Goal: Task Accomplishment & Management: Use online tool/utility

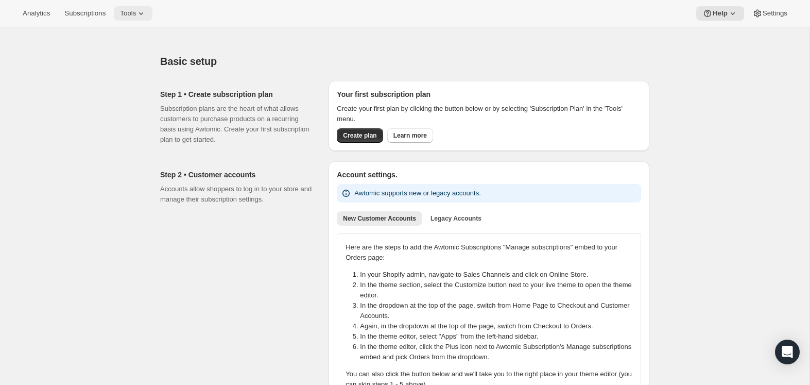
click at [146, 14] on icon at bounding box center [141, 13] width 10 height 10
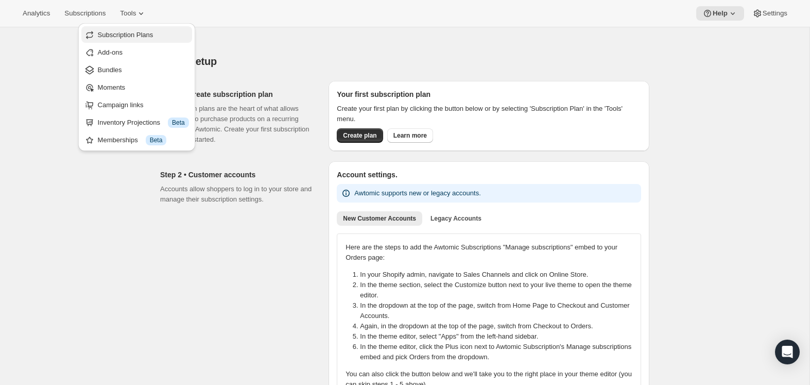
click at [148, 39] on span "Subscription Plans" at bounding box center [143, 35] width 91 height 10
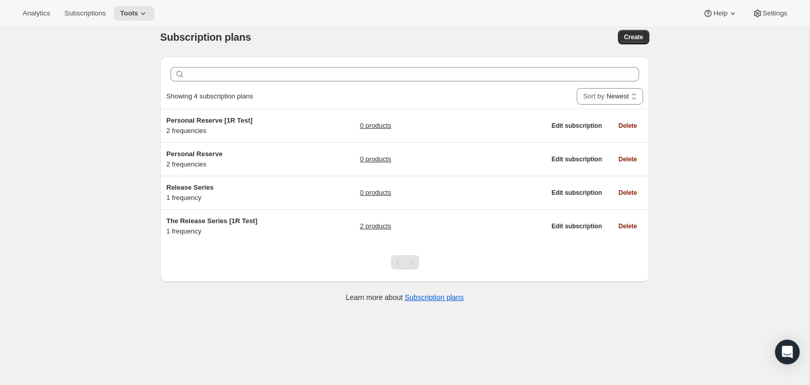
scroll to position [11, 0]
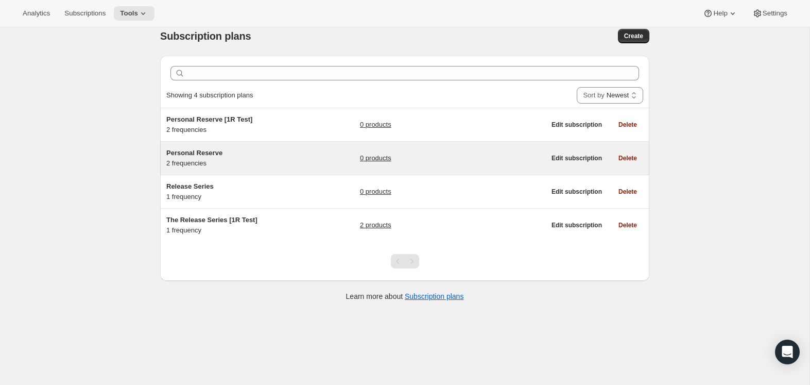
click at [375, 158] on link "0 products" at bounding box center [375, 158] width 31 height 10
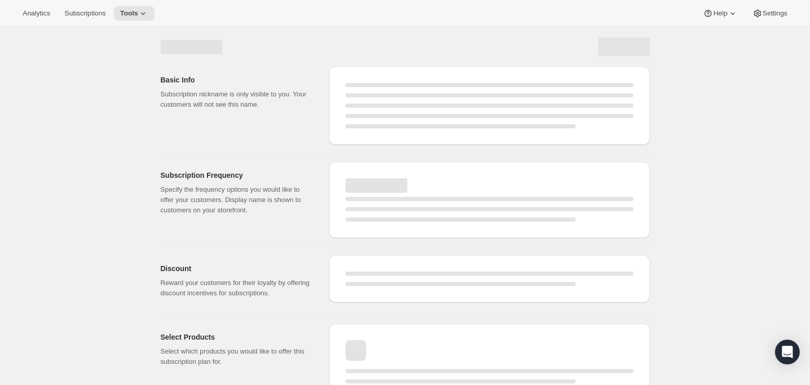
select select "WEEK"
select select "MONTH"
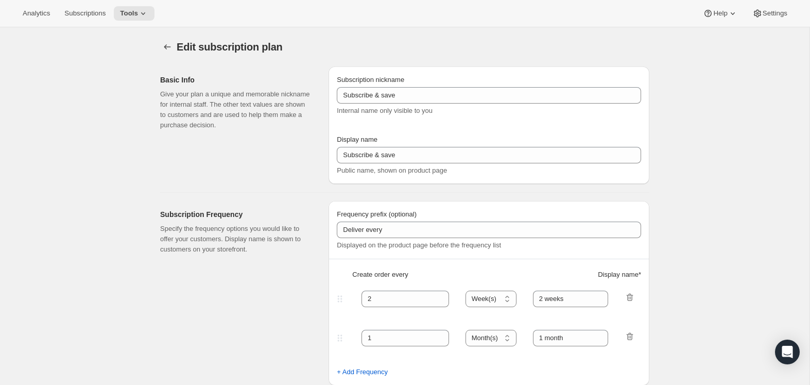
type input "Personal Reserve"
type input "Choose which wines you’d like, how many bottles you’d like of each, and how oft…"
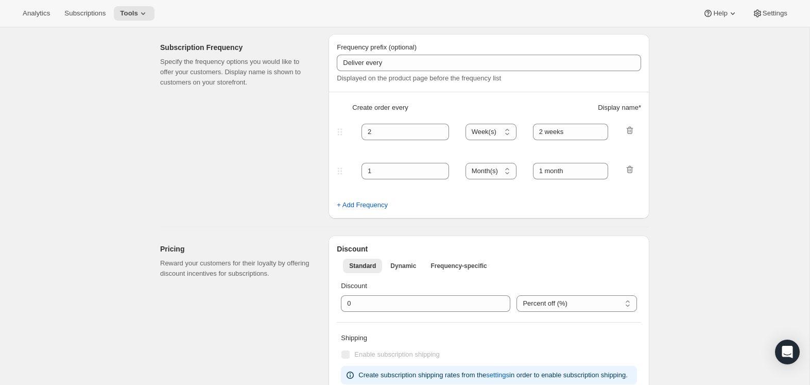
scroll to position [171, 0]
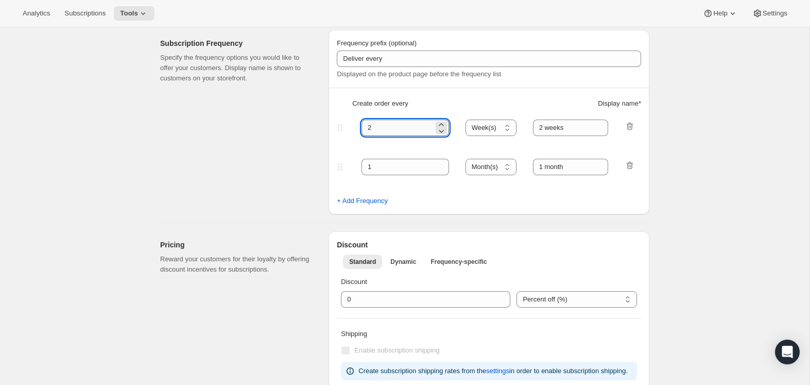
drag, startPoint x: 365, startPoint y: 126, endPoint x: 383, endPoint y: 124, distance: 18.7
click at [357, 127] on div "2 Day(s) Week(s) Month(s) Year(s) Week(s) 2 weeks" at bounding box center [485, 128] width 300 height 16
click at [491, 125] on select "Day(s) Week(s) Month(s) Year(s)" at bounding box center [491, 128] width 51 height 16
select select "MONTH"
click at [466, 120] on select "Day(s) Week(s) Month(s) Year(s)" at bounding box center [491, 128] width 51 height 16
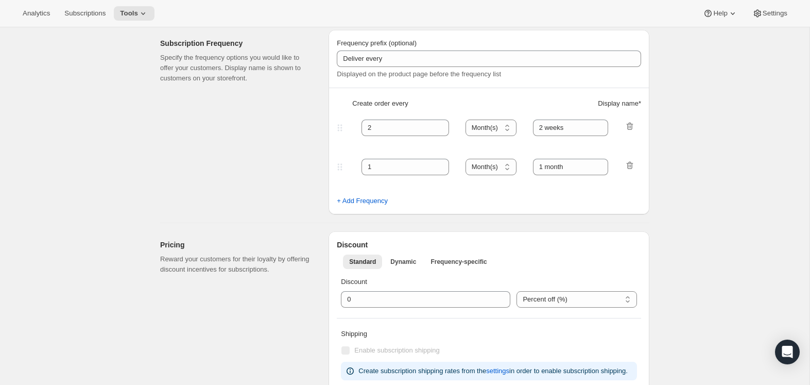
click at [582, 126] on input "2 weeks" at bounding box center [571, 128] width 76 height 16
click at [537, 129] on input "2 weeks" at bounding box center [571, 128] width 76 height 16
drag, startPoint x: 560, startPoint y: 128, endPoint x: 546, endPoint y: 129, distance: 13.9
click at [545, 129] on input "2 weeks" at bounding box center [571, 128] width 76 height 16
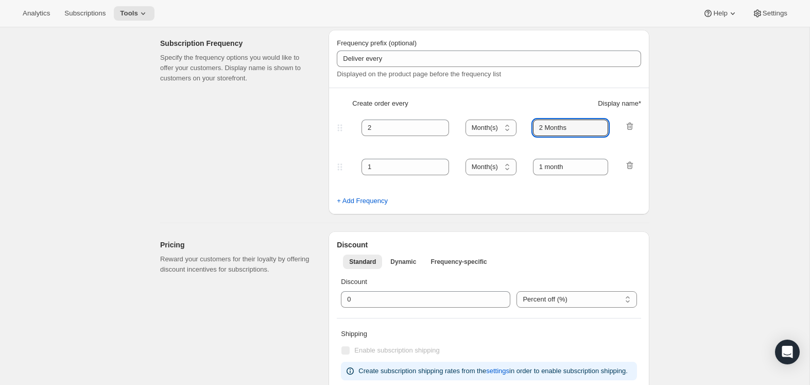
type input "2 Months"
drag, startPoint x: 734, startPoint y: 133, endPoint x: 707, endPoint y: 132, distance: 26.8
drag, startPoint x: 340, startPoint y: 165, endPoint x: 339, endPoint y: 120, distance: 45.8
click at [339, 120] on div "Frequency prefix (optional) Deliver every Displayed on the product page before …" at bounding box center [489, 122] width 321 height 184
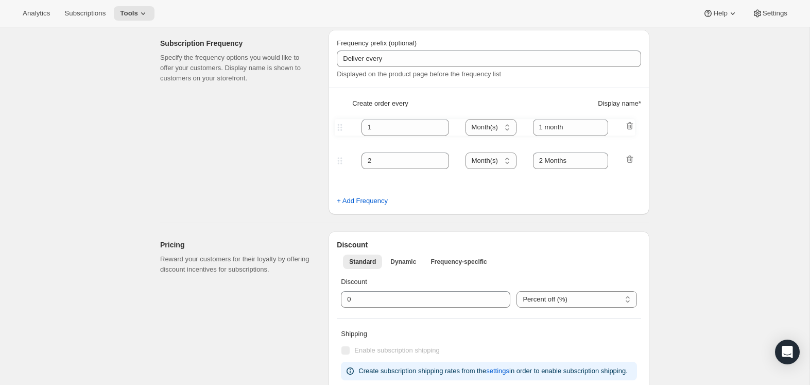
type input "1"
type input "1 month"
type input "2"
type input "2 Months"
click at [357, 200] on span "+ Add Frequency" at bounding box center [362, 201] width 51 height 10
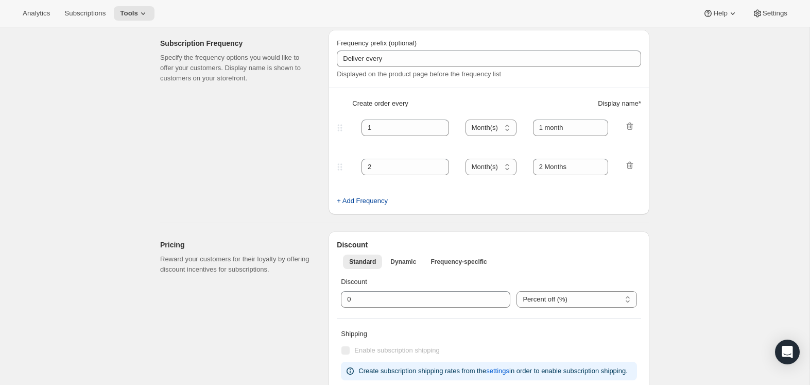
select select "MONTH"
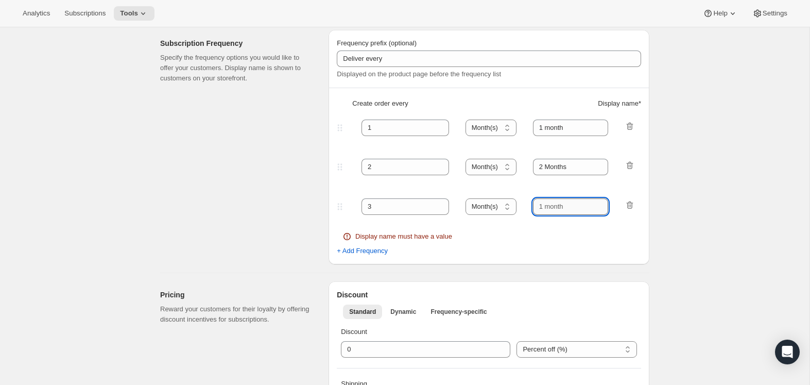
click at [541, 207] on input "text" at bounding box center [571, 206] width 76 height 16
click at [539, 207] on input "text" at bounding box center [571, 206] width 76 height 16
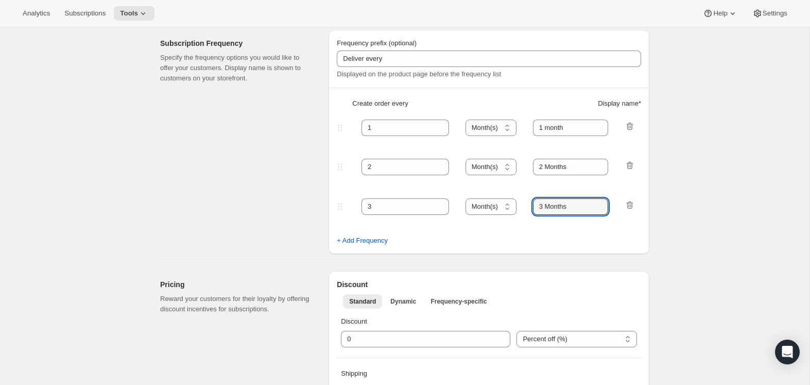
type input "3 Months"
drag, startPoint x: 708, startPoint y: 197, endPoint x: 698, endPoint y: 199, distance: 10.4
click at [504, 166] on select "Day(s) Week(s) Month(s) Year(s)" at bounding box center [491, 167] width 51 height 16
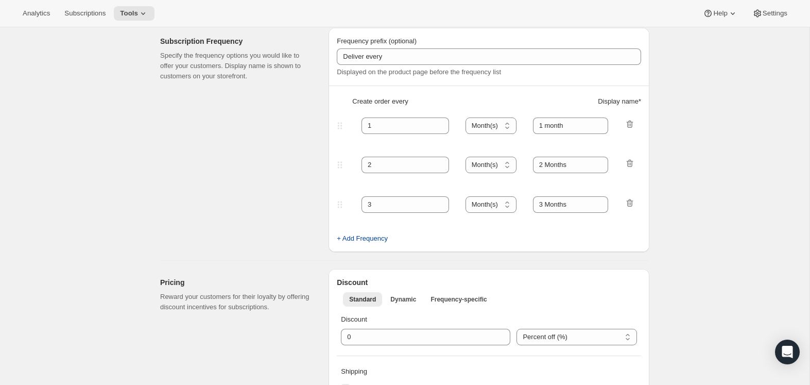
click at [377, 238] on span "+ Add Frequency" at bounding box center [362, 238] width 51 height 10
select select "MONTH"
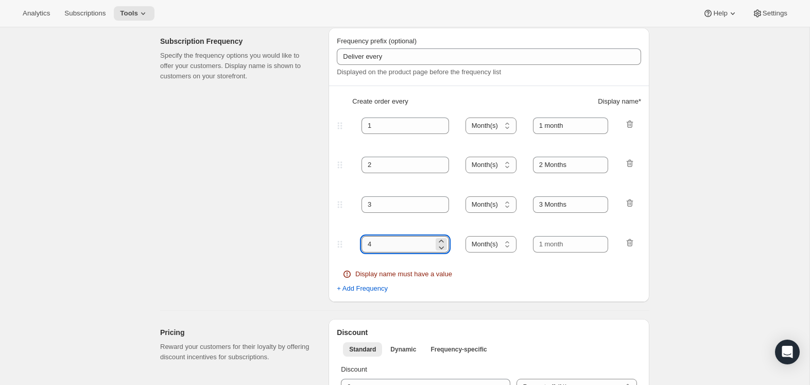
drag, startPoint x: 388, startPoint y: 243, endPoint x: 383, endPoint y: 244, distance: 5.3
click at [385, 244] on input "4" at bounding box center [398, 244] width 72 height 16
type input "6"
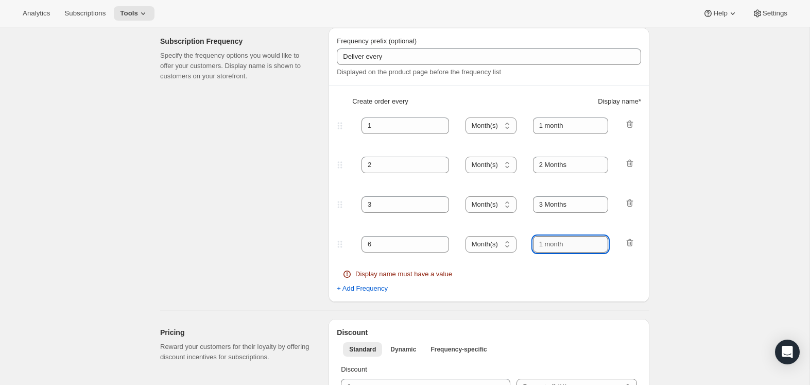
click at [536, 246] on input "text" at bounding box center [571, 244] width 76 height 16
click at [498, 248] on div "6 Day(s) Week(s) Month(s) Year(s) Month(s)" at bounding box center [485, 244] width 300 height 16
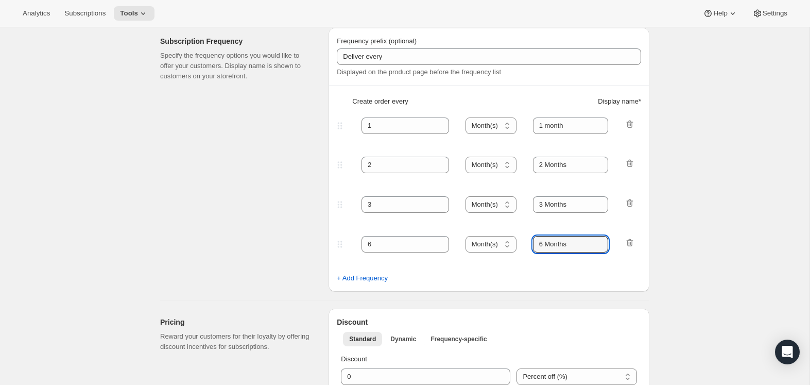
type input "6 Months"
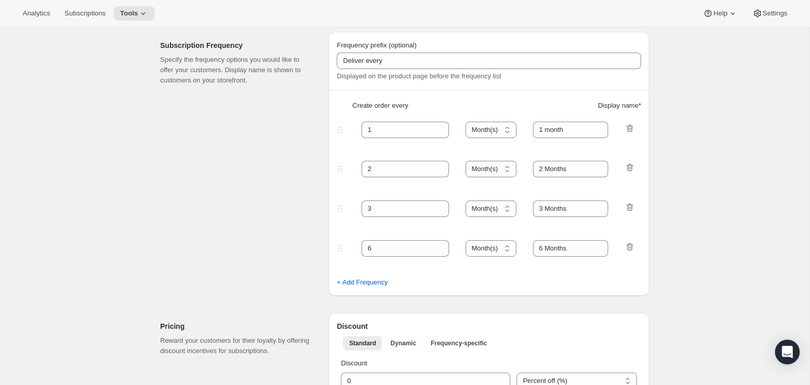
scroll to position [168, 0]
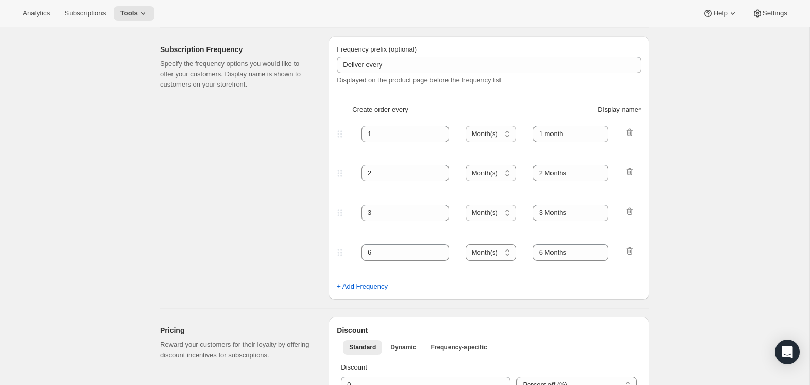
scroll to position [165, 0]
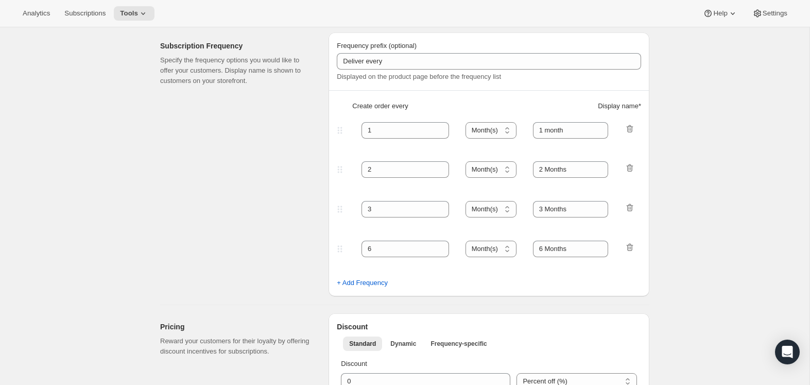
scroll to position [167, 0]
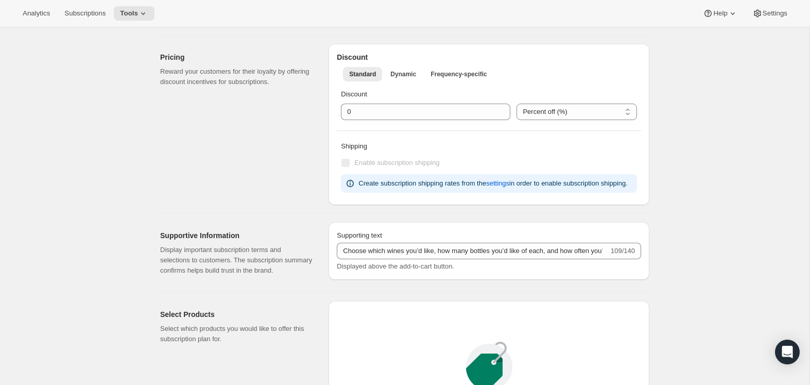
scroll to position [440, 0]
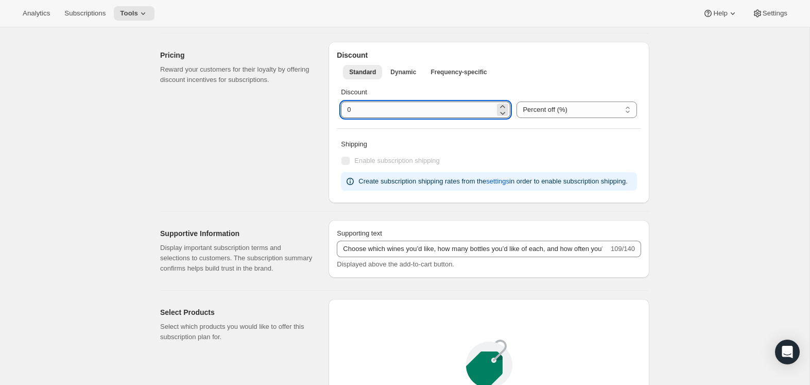
click at [442, 110] on input "integer" at bounding box center [418, 109] width 154 height 16
type input "10"
click at [678, 104] on div "Edit subscription plan. This page is ready Edit subscription plan Basic Info Gi…" at bounding box center [405, 175] width 810 height 1176
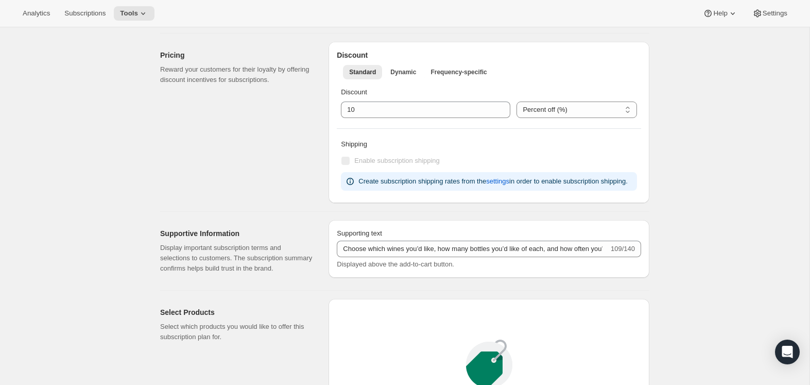
click at [677, 109] on div "Edit subscription plan. This page is ready Edit subscription plan Basic Info Gi…" at bounding box center [405, 175] width 810 height 1176
click at [669, 108] on div "Edit subscription plan. This page is ready Edit subscription plan Basic Info Gi…" at bounding box center [405, 175] width 810 height 1176
drag, startPoint x: 398, startPoint y: 70, endPoint x: 404, endPoint y: 70, distance: 6.2
click at [399, 70] on span "Dynamic" at bounding box center [403, 72] width 26 height 8
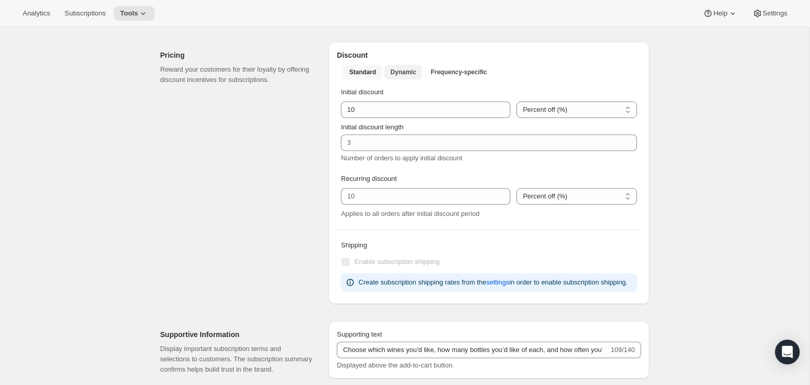
drag, startPoint x: 359, startPoint y: 71, endPoint x: 403, endPoint y: 77, distance: 44.7
click at [359, 71] on span "Standard" at bounding box center [362, 72] width 27 height 8
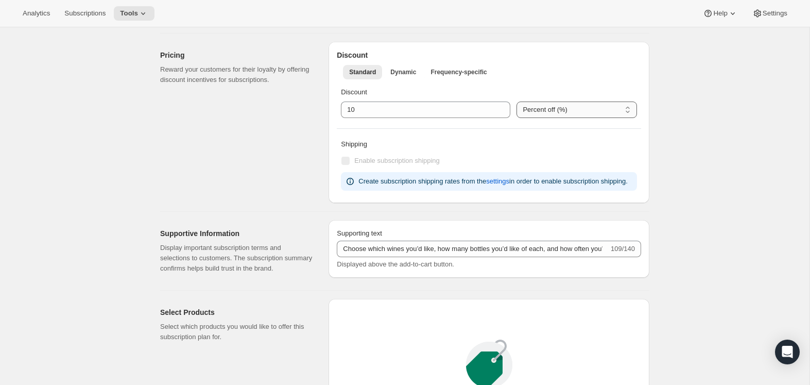
click at [552, 108] on select "Percent off (%) US Dollars off ($)" at bounding box center [577, 109] width 121 height 16
drag, startPoint x: 672, startPoint y: 114, endPoint x: 653, endPoint y: 109, distance: 19.6
click at [671, 114] on div "Edit subscription plan. This page is ready Edit subscription plan Basic Info Gi…" at bounding box center [405, 175] width 810 height 1176
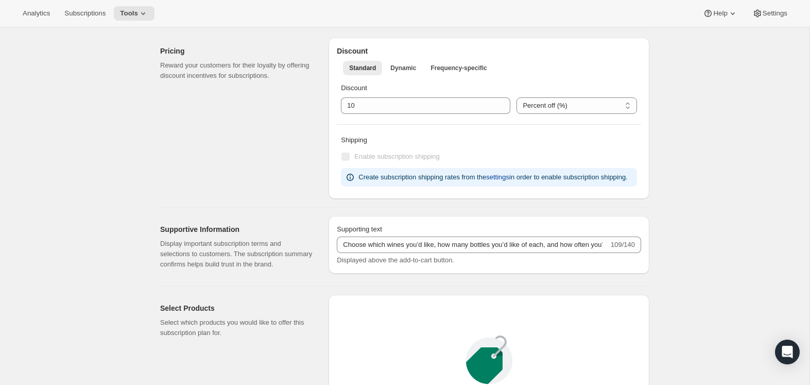
scroll to position [444, 0]
click at [657, 171] on div "Edit subscription plan. This page is ready Edit subscription plan Basic Info Gi…" at bounding box center [405, 172] width 514 height 1176
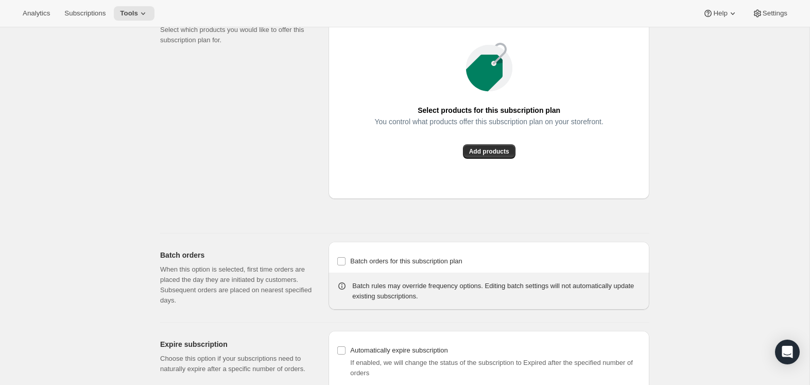
scroll to position [731, 0]
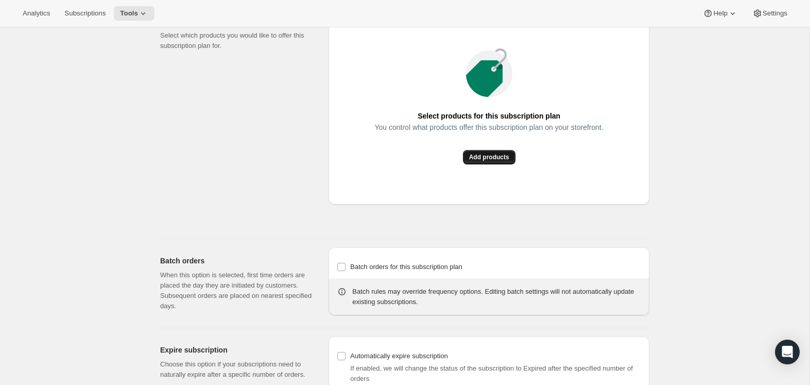
click at [496, 164] on button "Add products" at bounding box center [489, 157] width 53 height 14
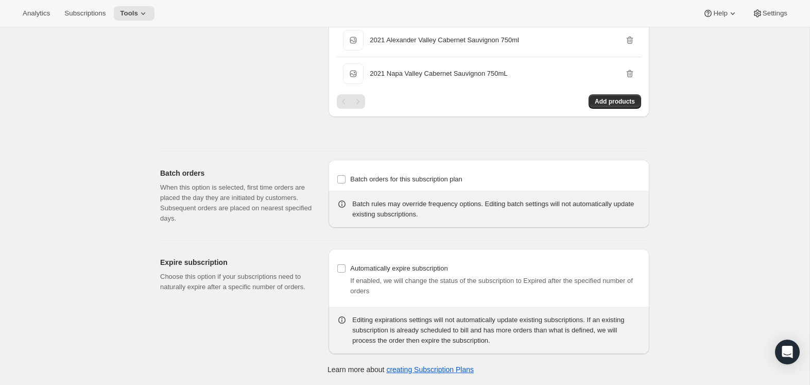
scroll to position [783, 0]
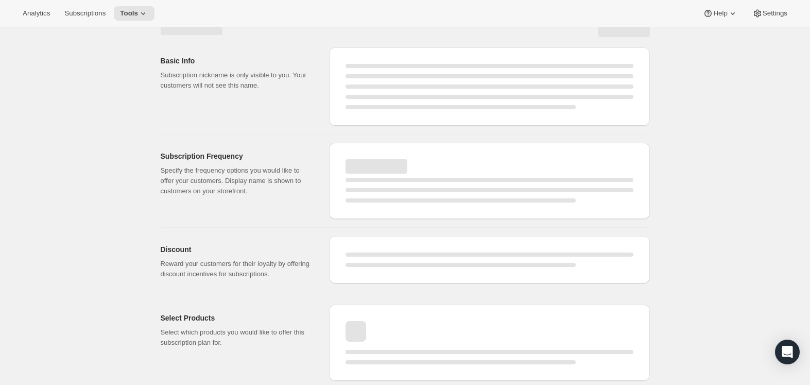
select select "WEEK"
select select "MONTH"
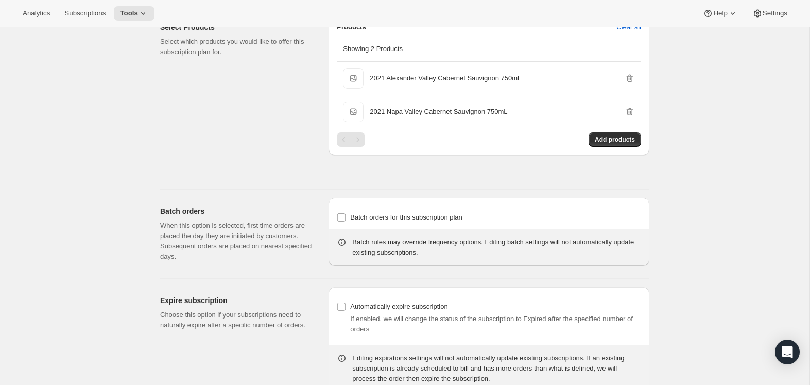
type input "1"
select select "MONTH"
type input "1 month"
type input "2"
type input "2 Months"
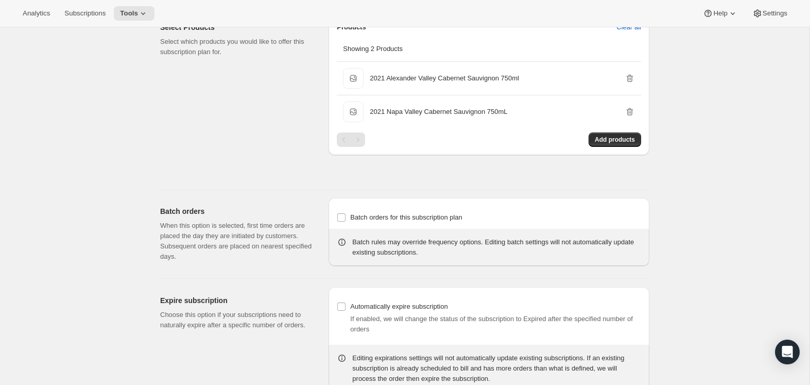
type input "10"
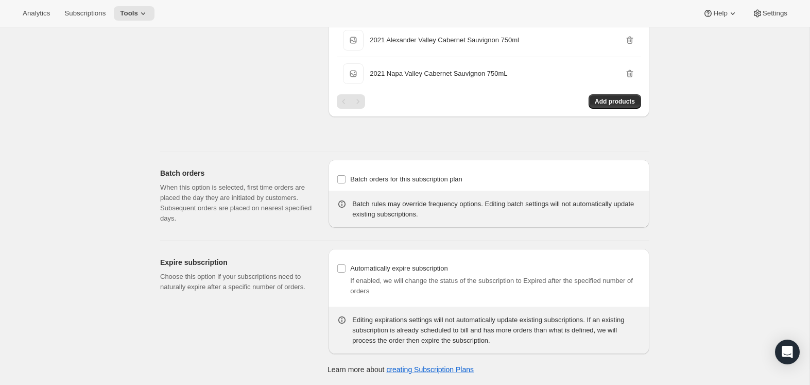
select select "MONTH"
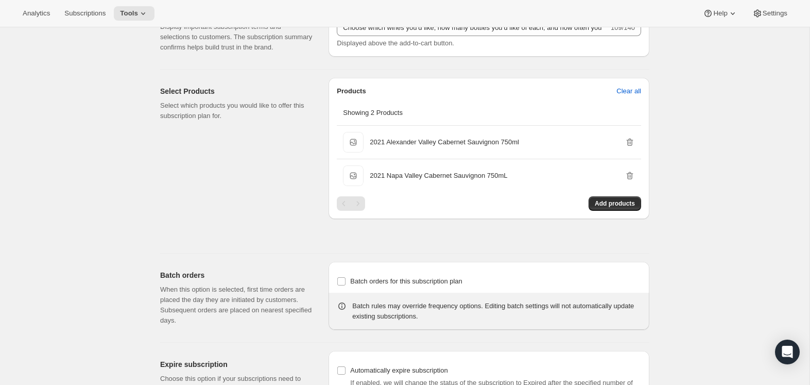
scroll to position [0, 0]
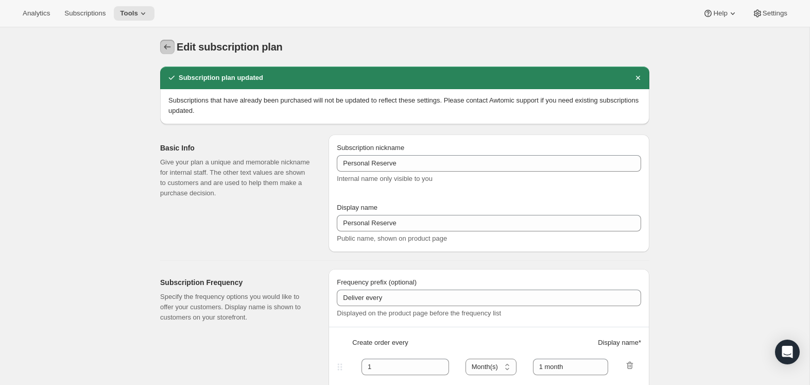
click at [168, 45] on icon "Subscription plans" at bounding box center [167, 47] width 10 height 10
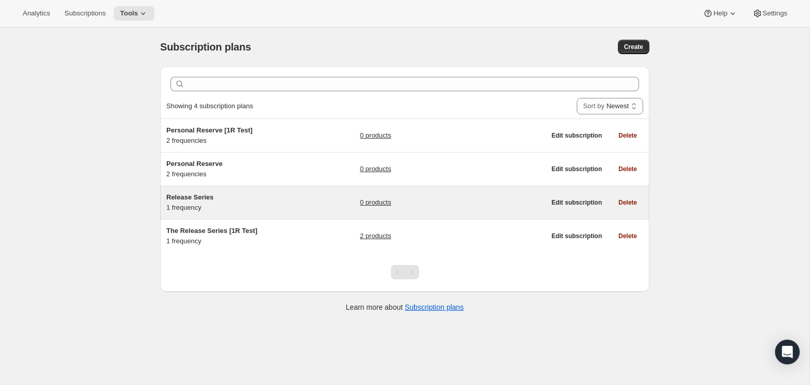
click at [203, 196] on span "Release Series" at bounding box center [189, 197] width 47 height 8
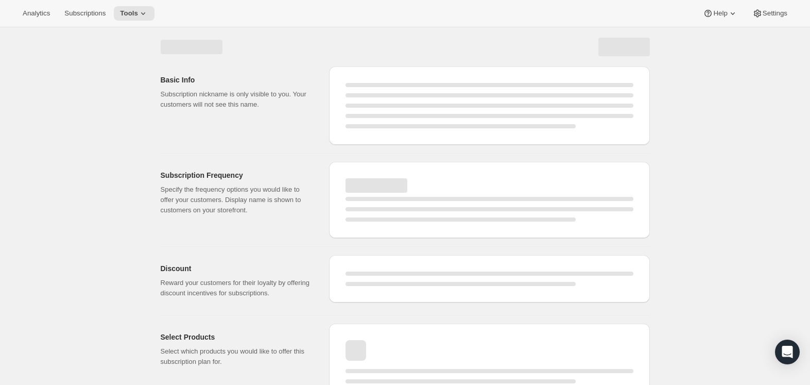
select select "WEEK"
select select "MONTH"
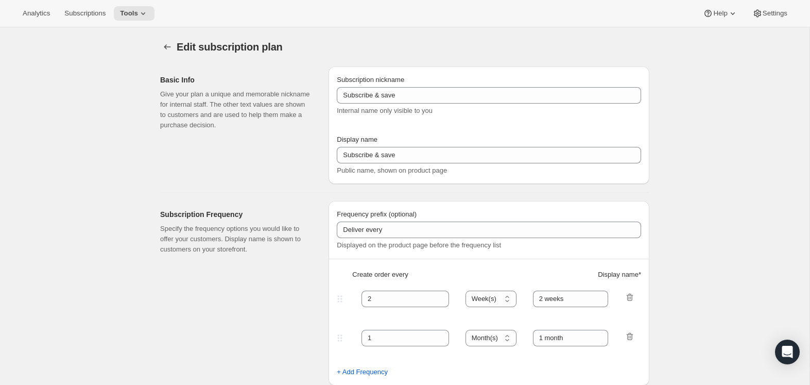
type input "Release Series"
type input "1"
select select "MONTH"
type input "1 month"
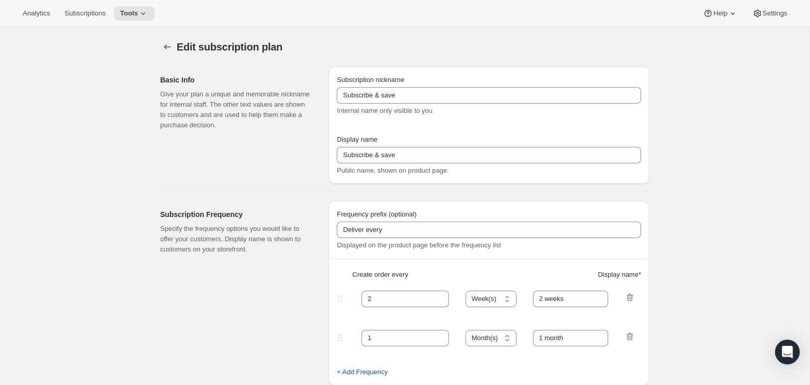
type input "Choose how many bottles you want of the Napa Valley Release​, Alexander Valley …"
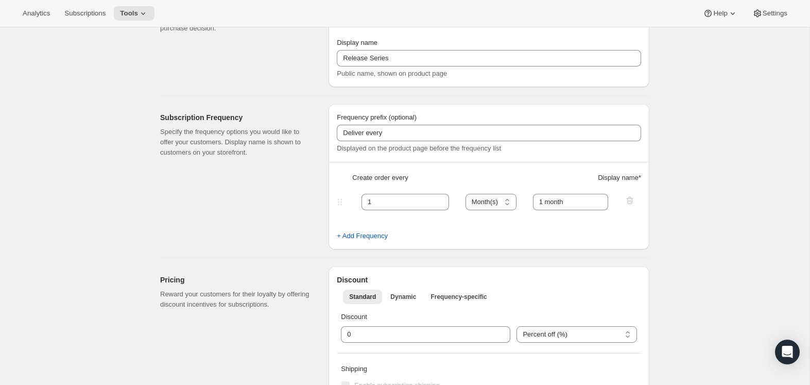
scroll to position [96, 0]
click at [511, 203] on select "Day(s) Week(s) Month(s) Year(s)" at bounding box center [491, 202] width 51 height 16
click at [418, 192] on fieldset "1 Day(s) Week(s) Month(s) Year(s) Month(s) 1 month" at bounding box center [489, 212] width 302 height 40
click at [473, 175] on div "Create order every Display name *" at bounding box center [489, 182] width 304 height 19
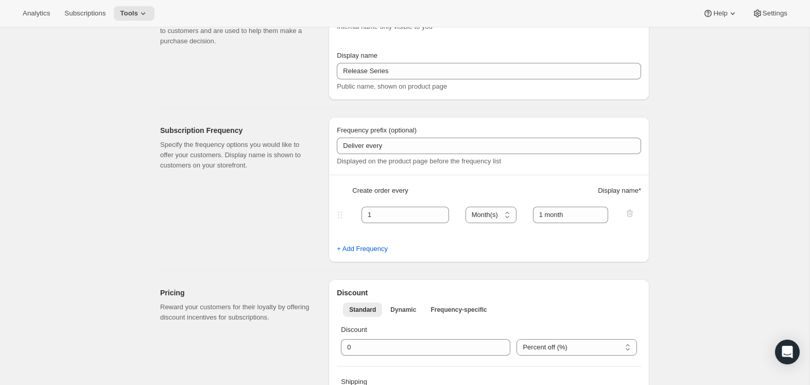
scroll to position [83, 0]
drag, startPoint x: 419, startPoint y: 215, endPoint x: 431, endPoint y: 215, distance: 11.3
click at [419, 215] on input "1" at bounding box center [398, 216] width 72 height 16
click at [441, 214] on icon at bounding box center [441, 219] width 10 height 10
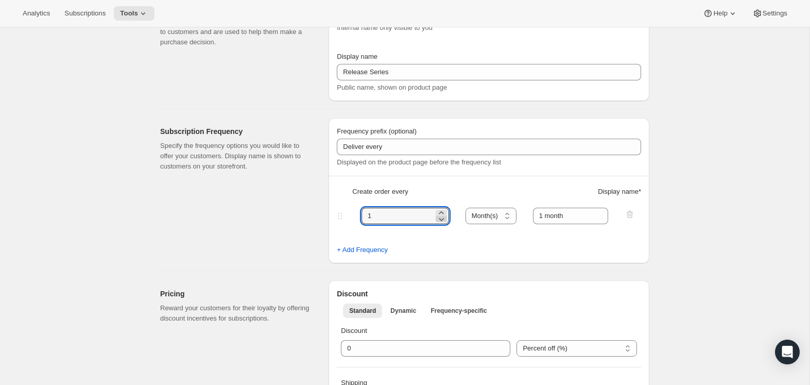
click at [441, 218] on icon at bounding box center [441, 219] width 10 height 10
click at [352, 215] on div "1 Day(s) Week(s) Month(s) Year(s) Month(s) 1 month" at bounding box center [485, 216] width 300 height 16
type input "4"
click at [546, 217] on input "1 month" at bounding box center [571, 216] width 76 height 16
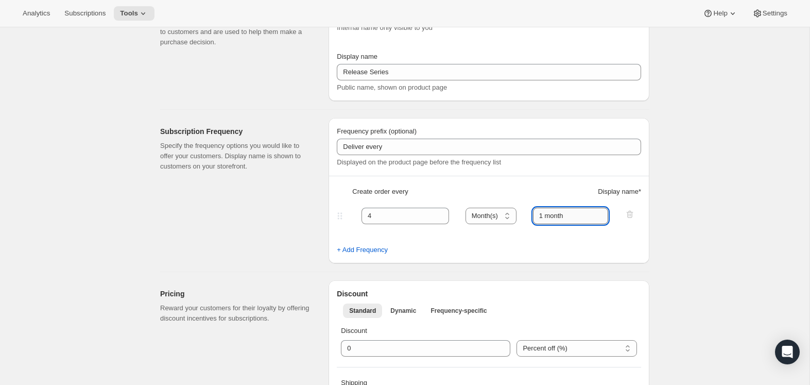
click at [539, 216] on input "1 month" at bounding box center [571, 216] width 76 height 16
drag, startPoint x: 568, startPoint y: 216, endPoint x: 574, endPoint y: 216, distance: 6.2
click at [568, 216] on input "4 month" at bounding box center [571, 216] width 76 height 16
type input "4 months"
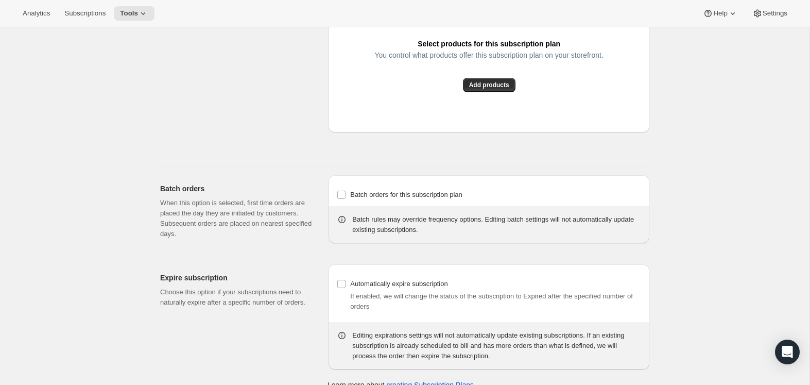
scroll to position [709, 0]
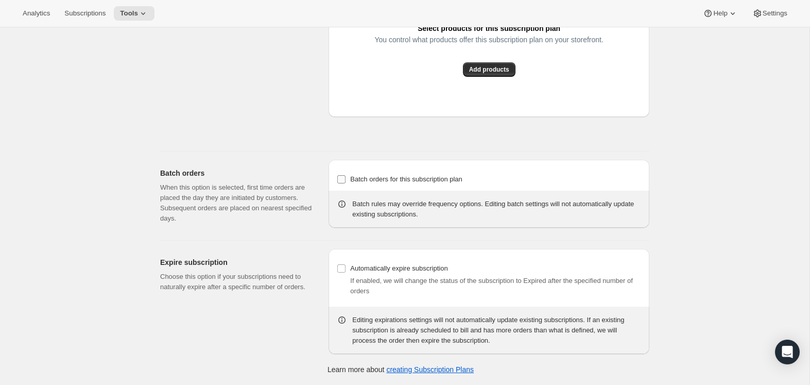
click at [339, 183] on input "Batch orders for this subscription plan" at bounding box center [341, 179] width 8 height 8
checkbox input "true"
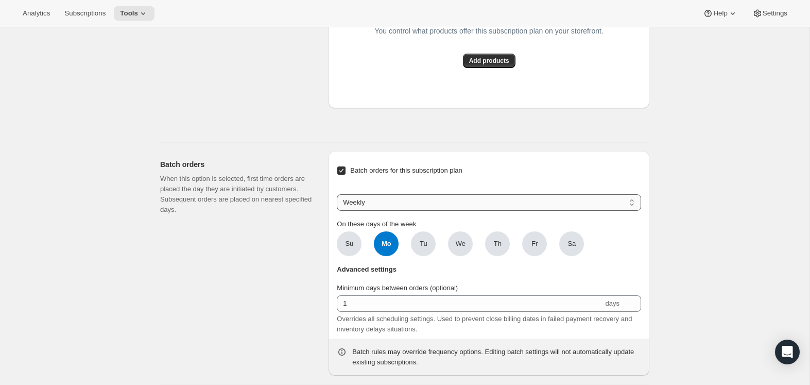
click at [452, 211] on select "Weekly Monthly Yearly" at bounding box center [489, 202] width 304 height 16
select select "YEARDAY"
click at [337, 211] on select "Weekly Monthly Yearly" at bounding box center [489, 202] width 304 height 16
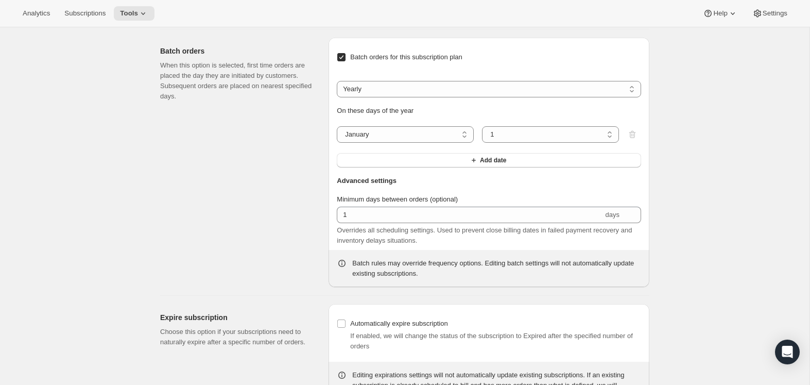
scroll to position [829, 0]
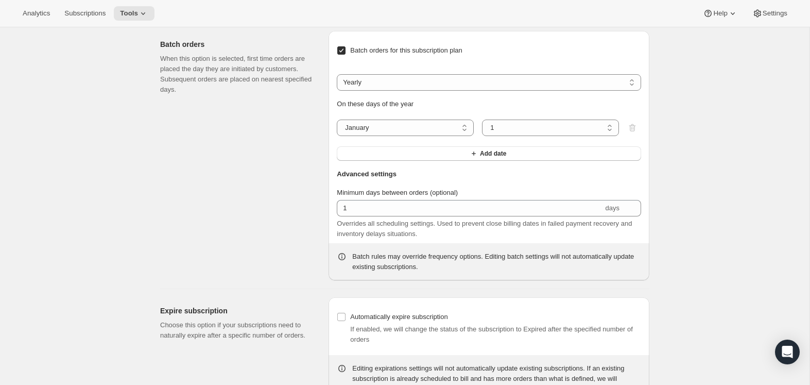
click at [531, 136] on select "1 2 3 4 5 6 7 8 9 10 11 12 13 14 15 16 17 18 19 20 21 22 23 24 25 26 27 28 29 3…" at bounding box center [550, 128] width 137 height 16
select select "5"
click at [482, 136] on select "1 2 3 4 5 6 7 8 9 10 11 12 13 14 15 16 17 18 19 20 21 22 23 24 25 26 27 28 29 3…" at bounding box center [550, 128] width 137 height 16
click at [567, 161] on button "Add date" at bounding box center [489, 153] width 304 height 14
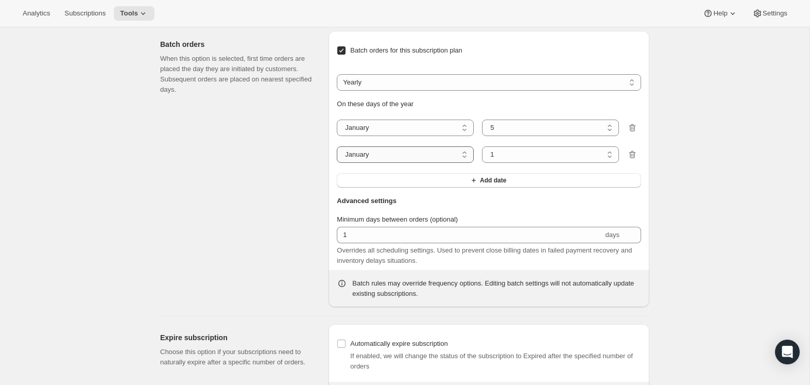
click at [461, 163] on select "January February March April May June July August September October November De…" at bounding box center [405, 154] width 137 height 16
select select "6"
click at [337, 163] on select "January February March April May June July August September October November De…" at bounding box center [405, 154] width 137 height 16
click at [529, 188] on button "Add date" at bounding box center [489, 180] width 304 height 14
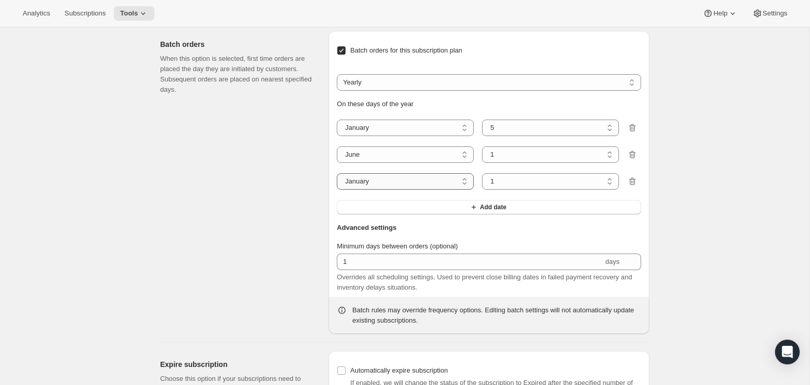
click at [464, 190] on select "January February March April May June July August September October November De…" at bounding box center [405, 181] width 137 height 16
select select "10"
click at [337, 190] on select "January February March April May June July August September October November De…" at bounding box center [405, 181] width 137 height 16
click at [464, 163] on select "January February March April May June July August September October November De…" at bounding box center [405, 154] width 137 height 16
click at [337, 163] on select "January February March April May June July August September October November De…" at bounding box center [405, 154] width 137 height 16
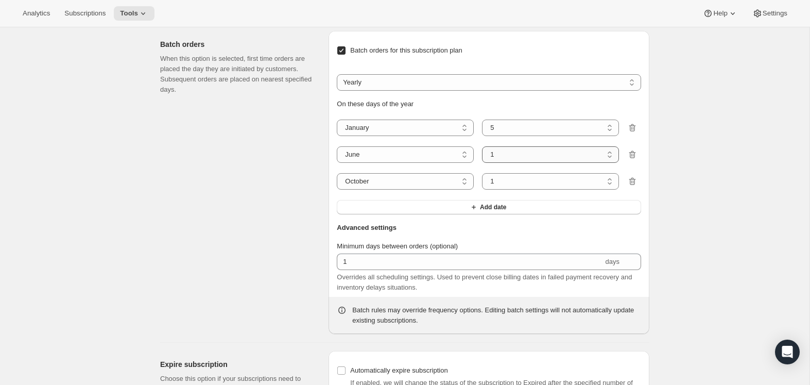
click at [509, 163] on select "1 2 3 4 5 6 7 8 9 10 11 12 13 14 15 16 17 18 19 20 21 22 23 24 25 26 27 28 29 30" at bounding box center [550, 154] width 137 height 16
click at [482, 163] on select "1 2 3 4 5 6 7 8 9 10 11 12 13 14 15 16 17 18 19 20 21 22 23 24 25 26 27 28 29 30" at bounding box center [550, 154] width 137 height 16
click at [500, 136] on select "1 2 3 4 5 6 7 8 9 10 11 12 13 14 15 16 17 18 19 20 21 22 23 24 25 26 27 28 29 3…" at bounding box center [550, 128] width 137 height 16
select select "1"
click at [482, 136] on select "1 2 3 4 5 6 7 8 9 10 11 12 13 14 15 16 17 18 19 20 21 22 23 24 25 26 27 28 29 3…" at bounding box center [550, 128] width 137 height 16
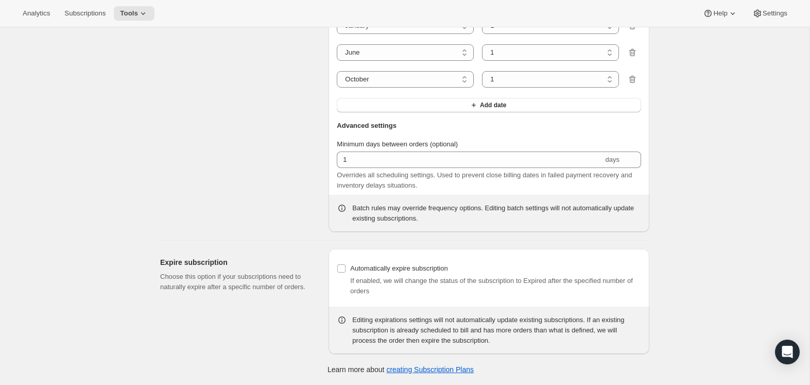
scroll to position [965, 0]
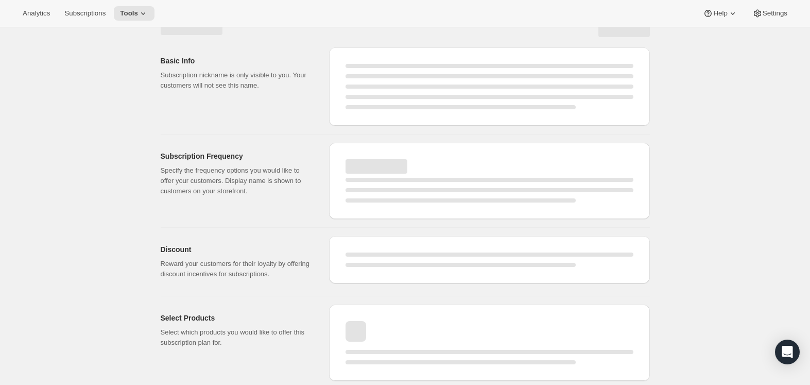
select select "MONTH"
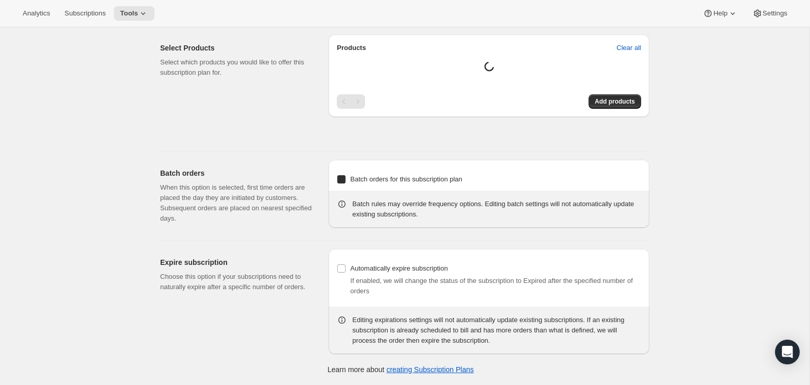
type input "4"
type input "4 months"
checkbox input "true"
select select "YEARDAY"
select select "6"
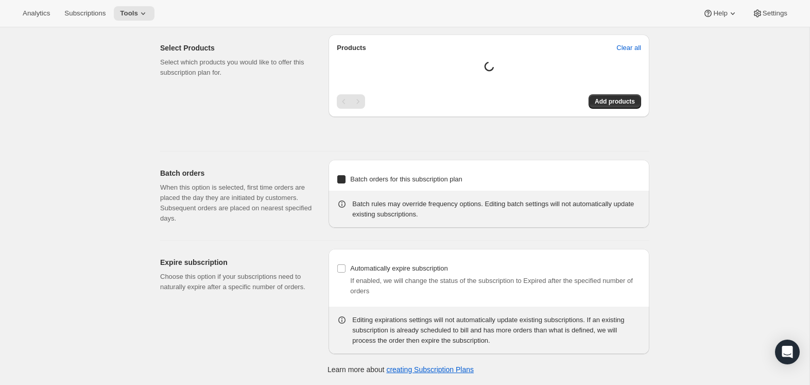
select select "10"
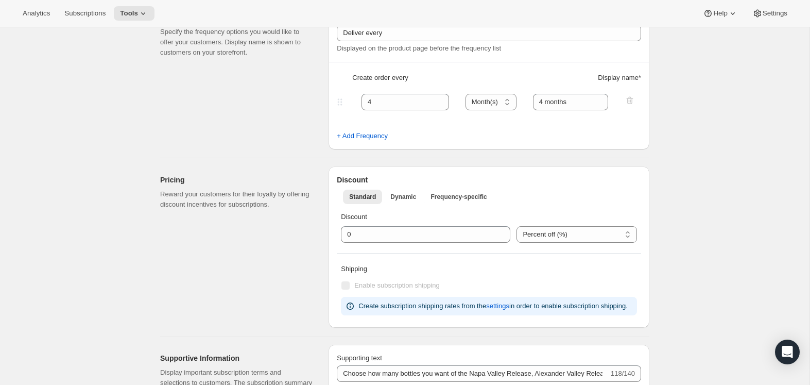
scroll to position [0, 0]
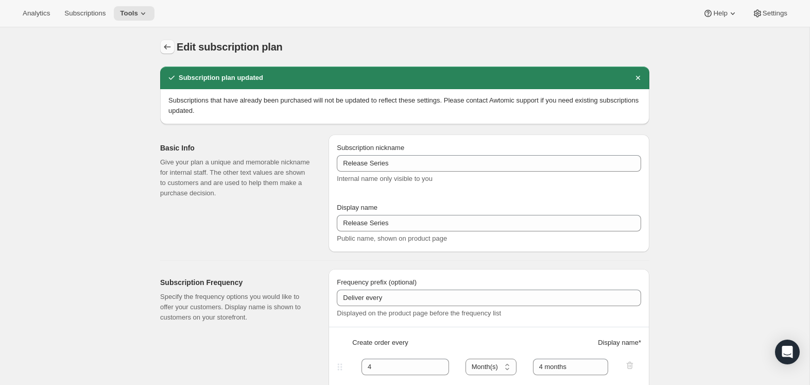
click at [165, 45] on icon "Subscription plans" at bounding box center [167, 47] width 10 height 10
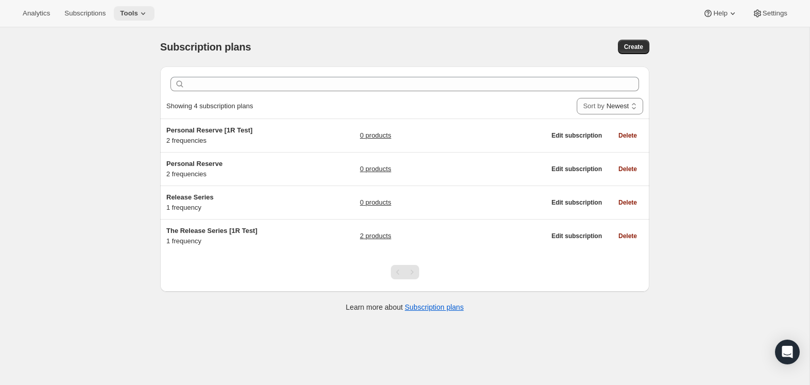
click at [138, 10] on span "Tools" at bounding box center [129, 13] width 18 height 8
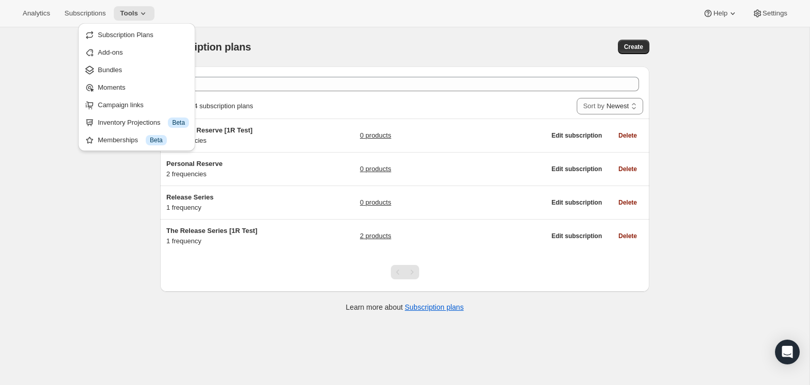
click at [129, 71] on span "Bundles" at bounding box center [143, 70] width 91 height 10
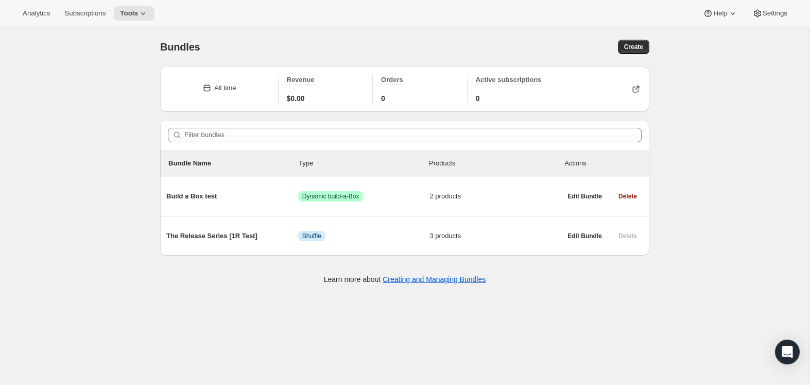
click at [418, 45] on div "Create" at bounding box center [531, 47] width 236 height 14
click at [638, 48] on span "Create" at bounding box center [633, 47] width 19 height 8
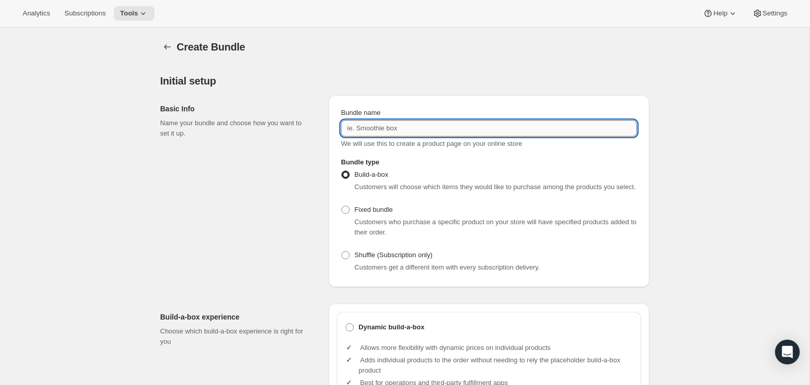
click at [423, 129] on input "Bundle name" at bounding box center [489, 128] width 296 height 16
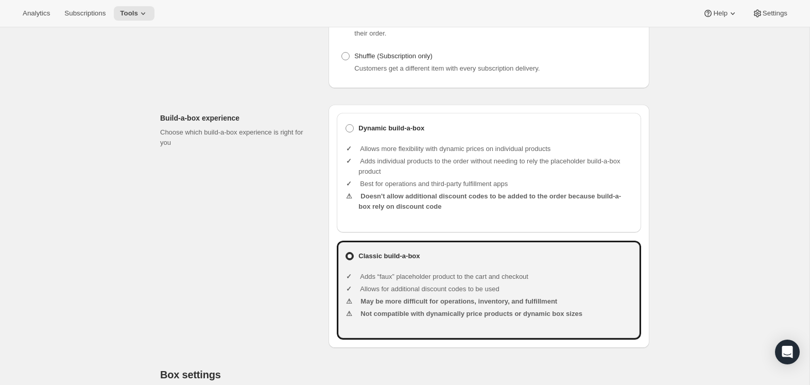
scroll to position [201, 0]
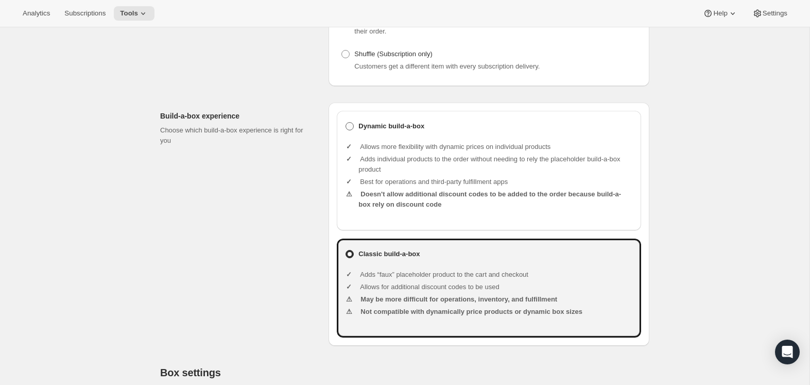
type input "Reserve Club"
click at [350, 130] on span at bounding box center [350, 126] width 8 height 8
click at [346, 123] on input "Dynamic build-a-box" at bounding box center [346, 122] width 1 height 1
radio input "true"
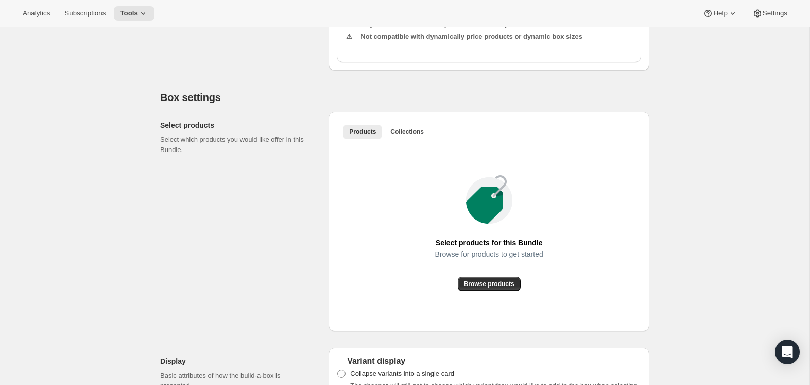
scroll to position [477, 0]
click at [490, 287] on span "Browse products" at bounding box center [489, 283] width 50 height 8
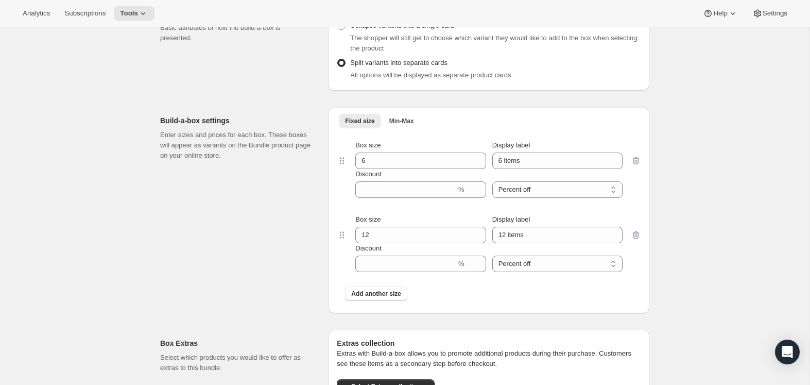
scroll to position [725, 0]
click at [410, 126] on span "Min-Max" at bounding box center [401, 121] width 25 height 8
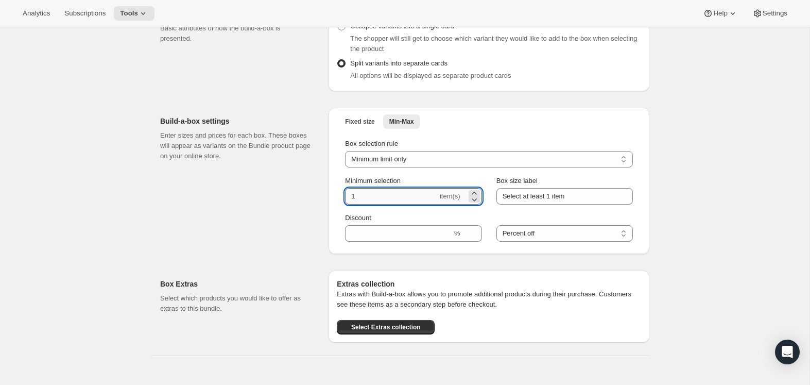
drag, startPoint x: 372, startPoint y: 206, endPoint x: 348, endPoint y: 205, distance: 24.2
click at [343, 205] on div "Box selection rule Minimum limit only Maximum limit only Minimum and Maximum li…" at bounding box center [489, 189] width 304 height 115
type input "2"
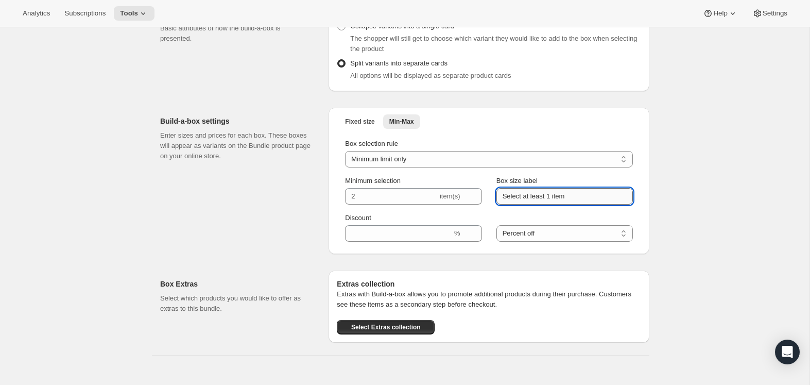
click at [549, 205] on input "Select at least 1 item" at bounding box center [565, 196] width 137 height 16
drag, startPoint x: 568, startPoint y: 206, endPoint x: 554, endPoint y: 208, distance: 14.1
click at [554, 205] on input "Select at least 2 item" at bounding box center [565, 196] width 137 height 16
type input "Select at least 2 bottles"
click at [587, 223] on div at bounding box center [565, 218] width 137 height 10
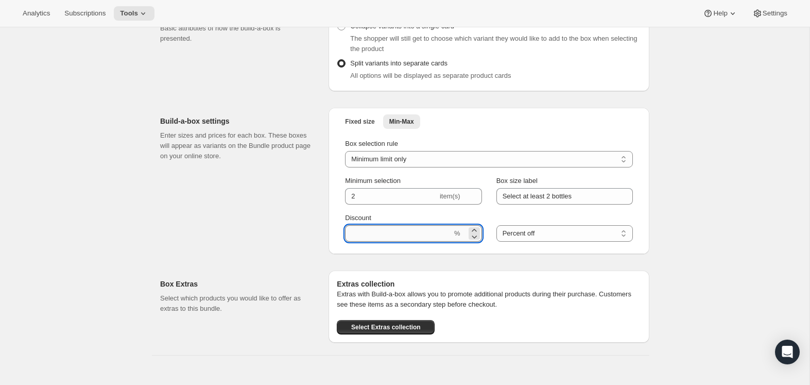
click at [380, 242] on input "Discount" at bounding box center [398, 233] width 107 height 16
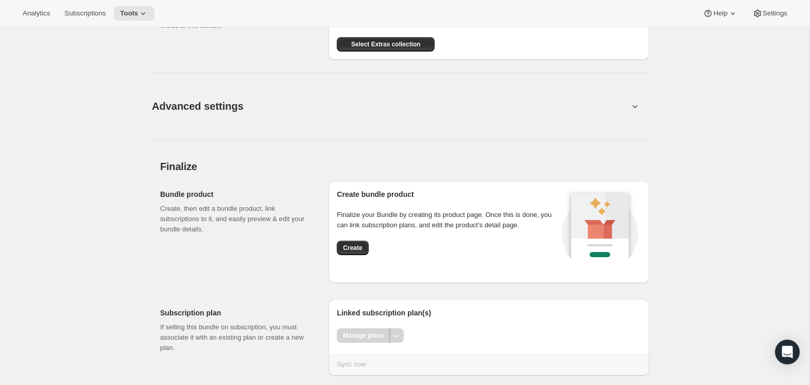
scroll to position [1040, 0]
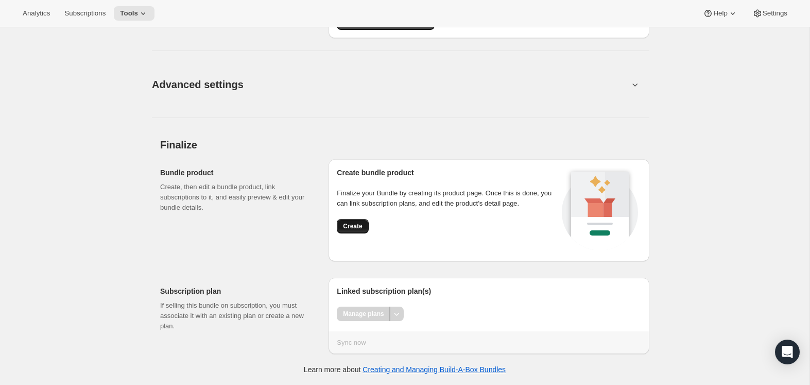
click at [353, 227] on span "Create" at bounding box center [352, 226] width 19 height 8
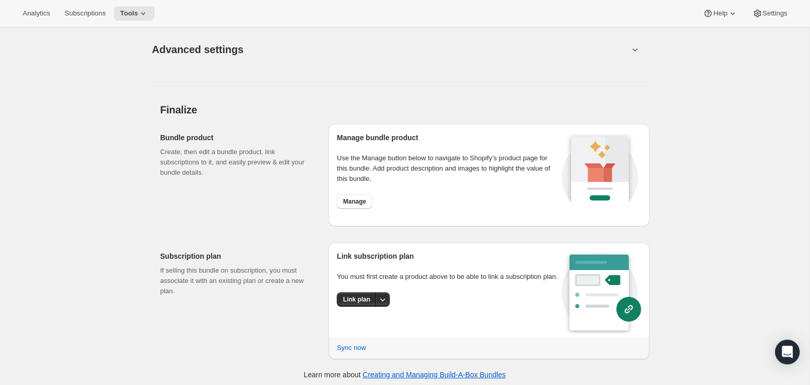
scroll to position [737, 0]
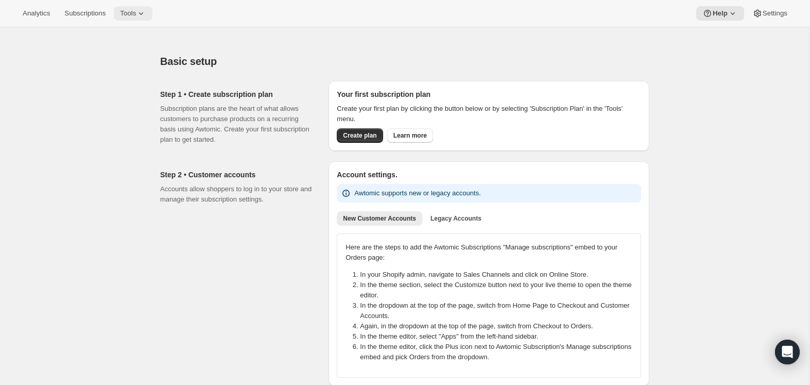
click at [145, 14] on icon at bounding box center [141, 13] width 10 height 10
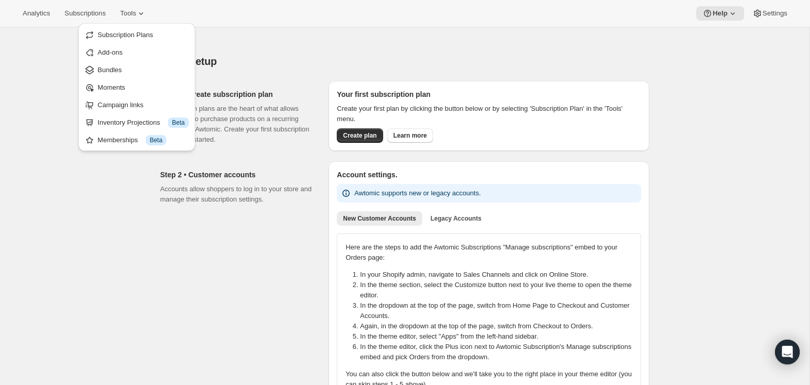
click at [127, 65] on span "Bundles" at bounding box center [143, 70] width 91 height 10
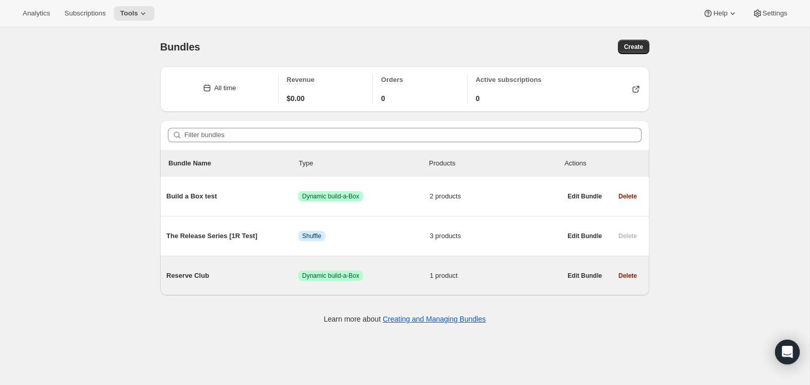
click at [202, 271] on span "Reserve Club" at bounding box center [232, 275] width 132 height 10
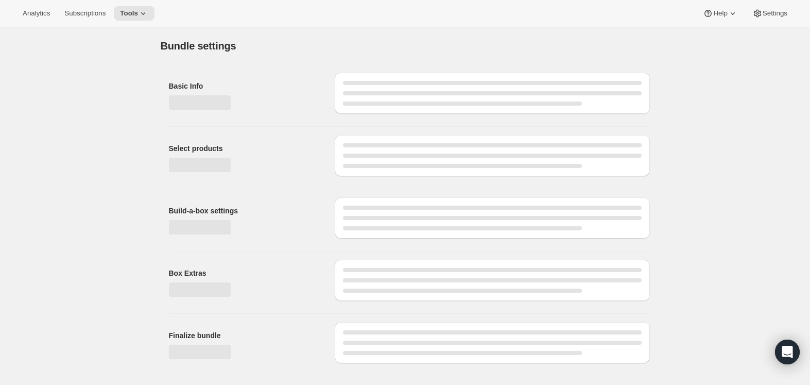
type input "Reserve Club"
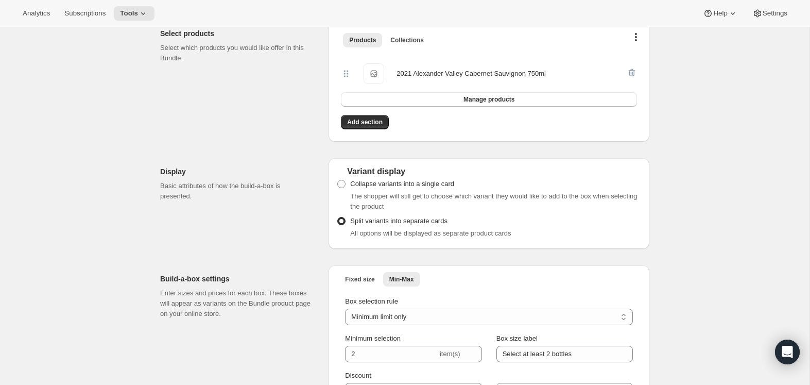
scroll to position [737, 0]
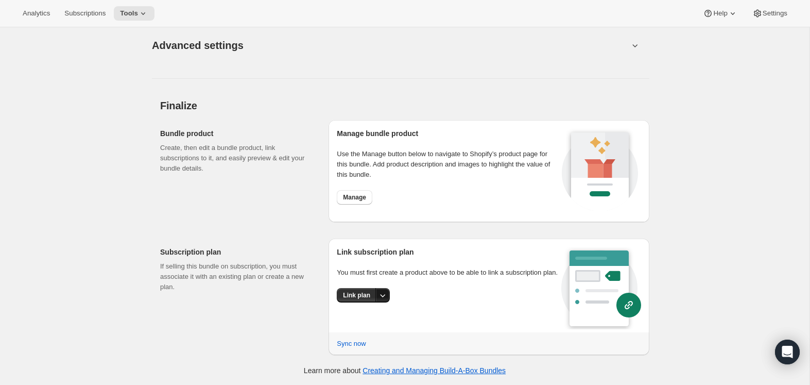
click at [381, 300] on icon "More actions" at bounding box center [383, 295] width 10 height 10
click at [359, 328] on span "Link plan" at bounding box center [348, 326] width 27 height 8
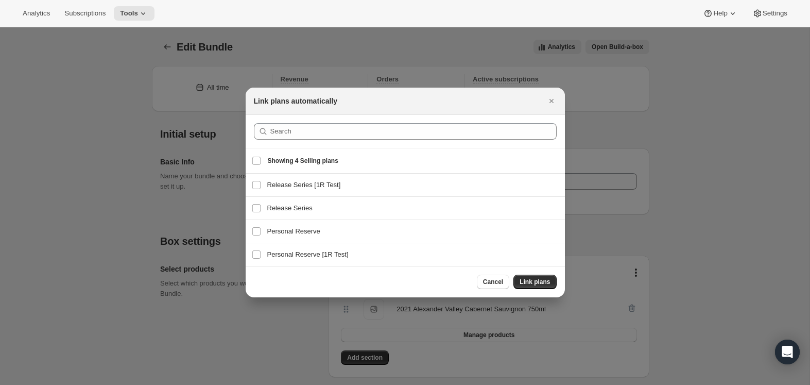
scroll to position [0, 0]
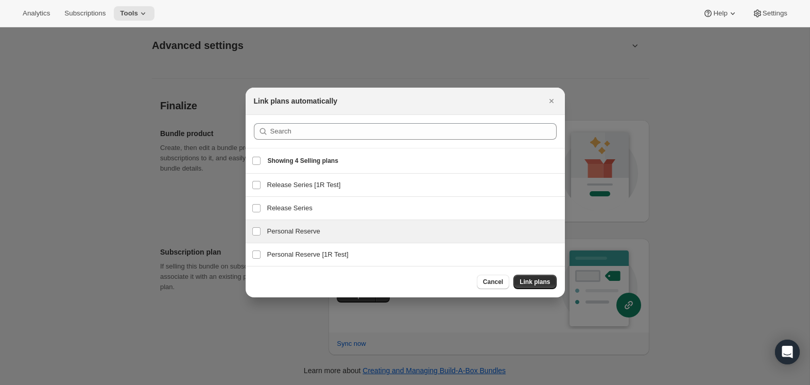
click at [321, 233] on h3 "Personal Reserve" at bounding box center [413, 231] width 292 height 10
checkbox input "true"
click at [534, 281] on span "Link plans" at bounding box center [535, 282] width 30 height 8
